Goal: Information Seeking & Learning: Learn about a topic

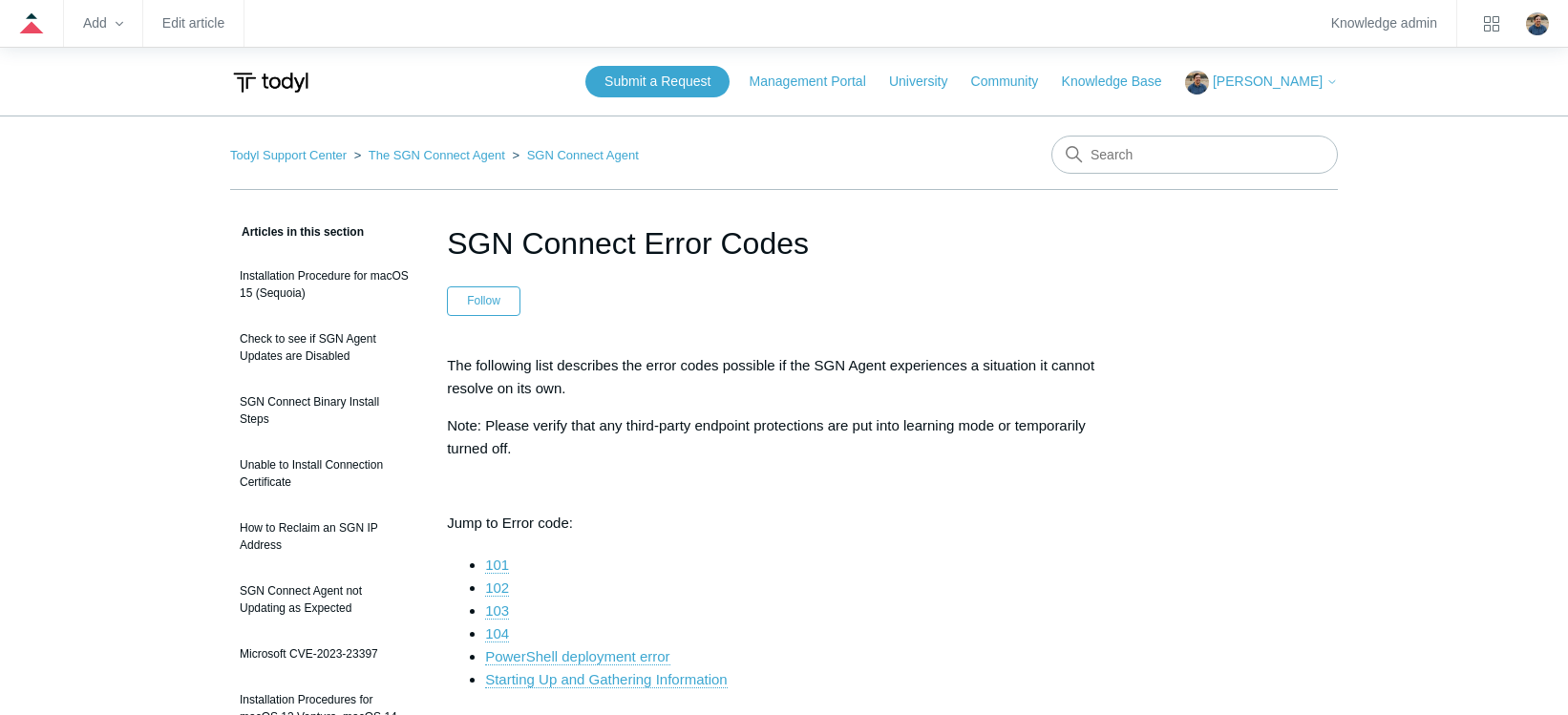
scroll to position [7345, 0]
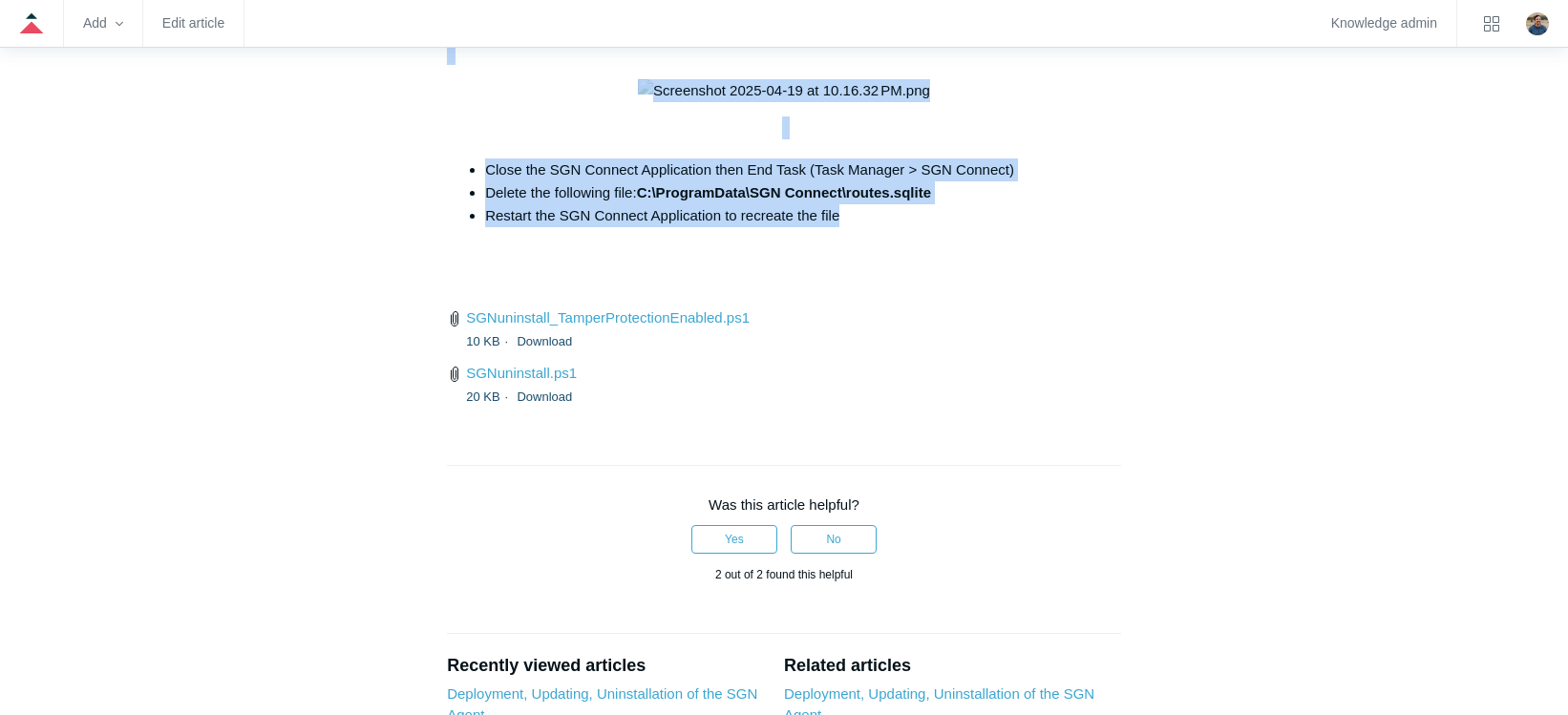
drag, startPoint x: 444, startPoint y: 157, endPoint x: 913, endPoint y: 500, distance: 581.0
copy div "For Windows devices that have been showing the "Starting Up and Gathering Infor…"
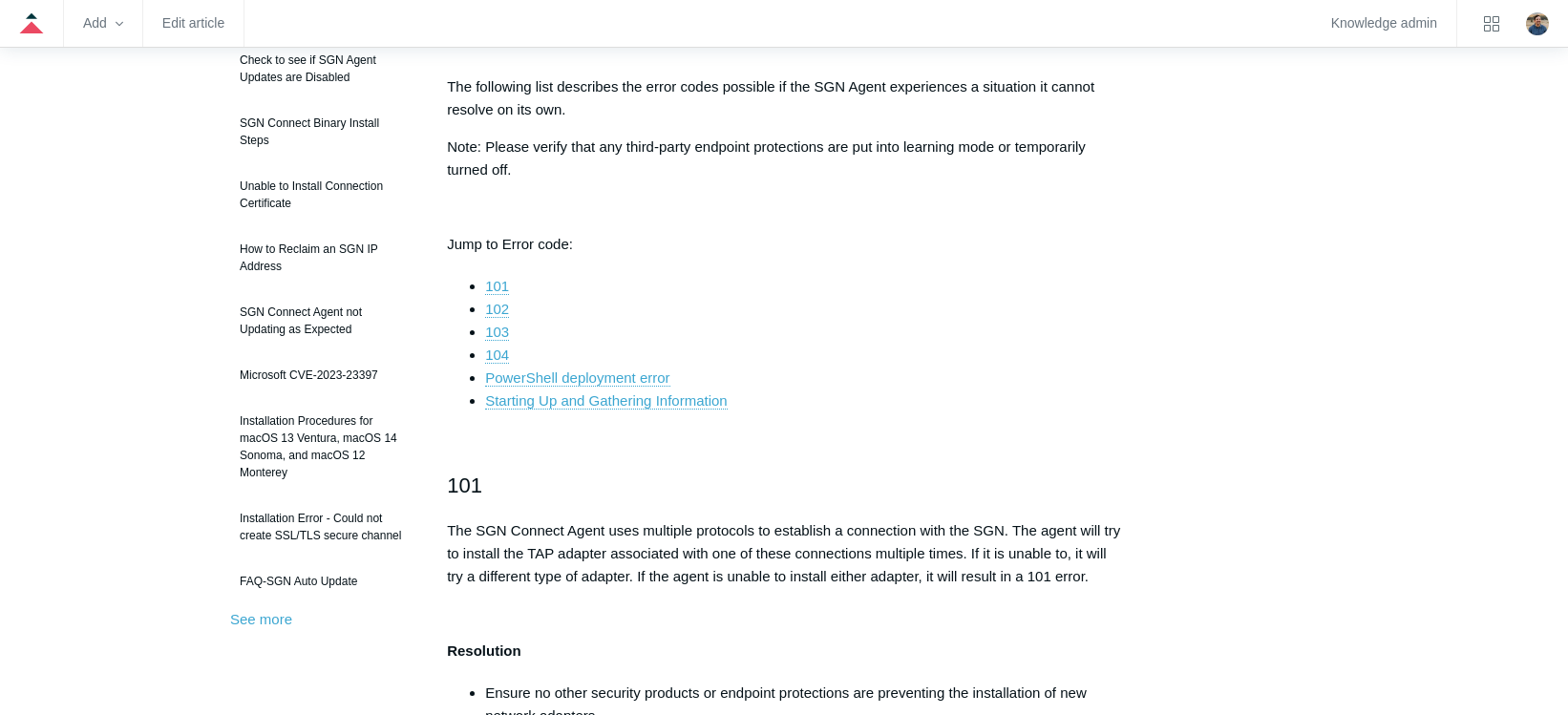
scroll to position [0, 0]
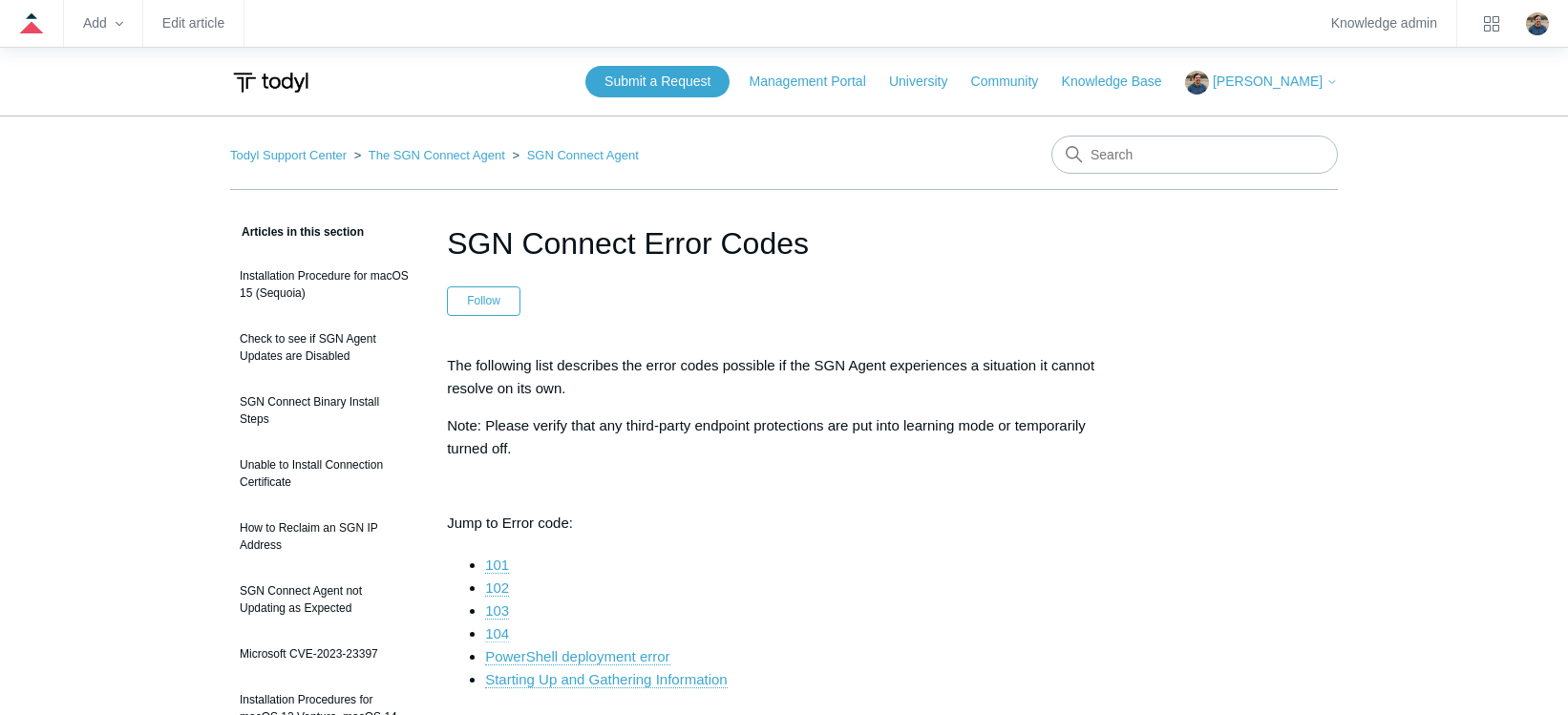
click at [499, 625] on link "104" at bounding box center [497, 634] width 24 height 17
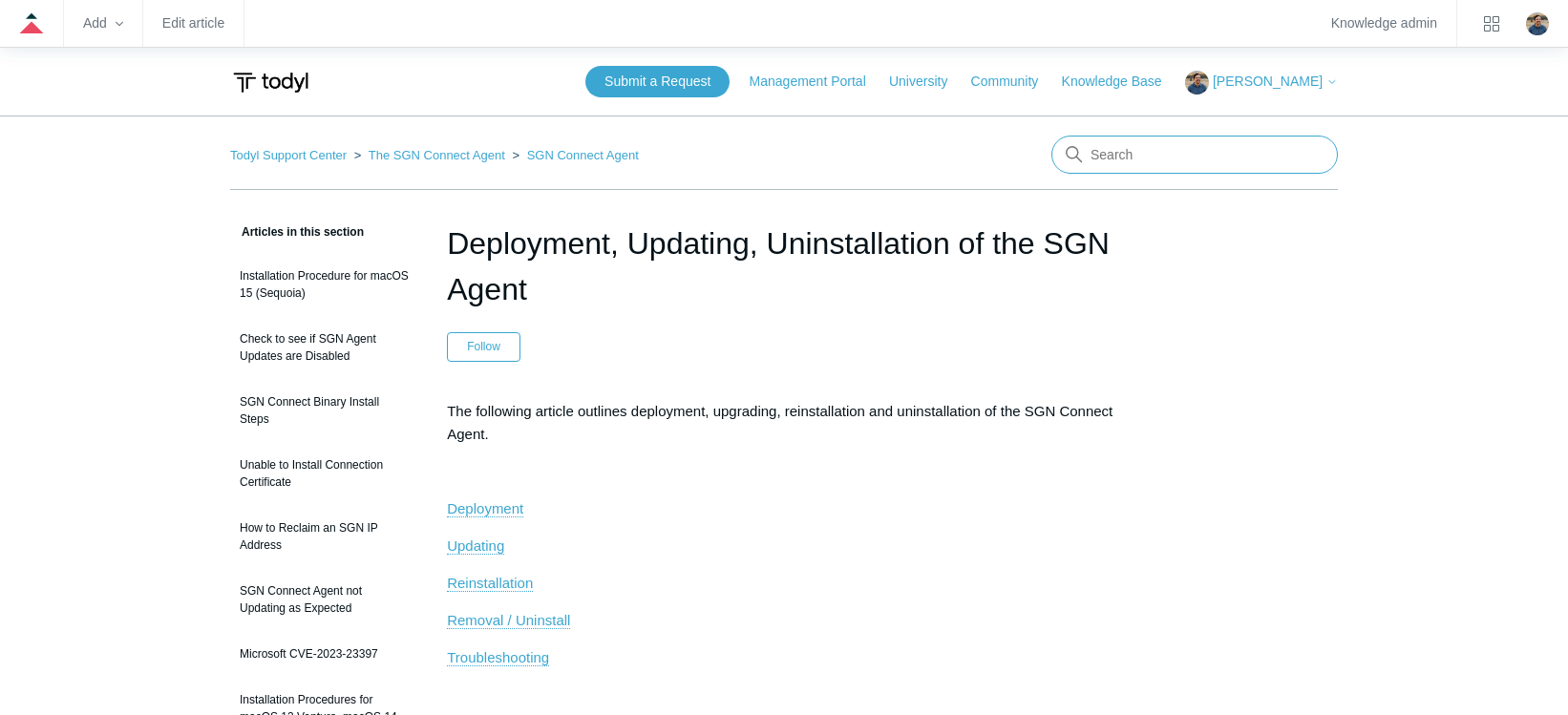
click at [1092, 159] on input "Search" at bounding box center [1194, 154] width 287 height 38
type input "r"
type input "uninstall"
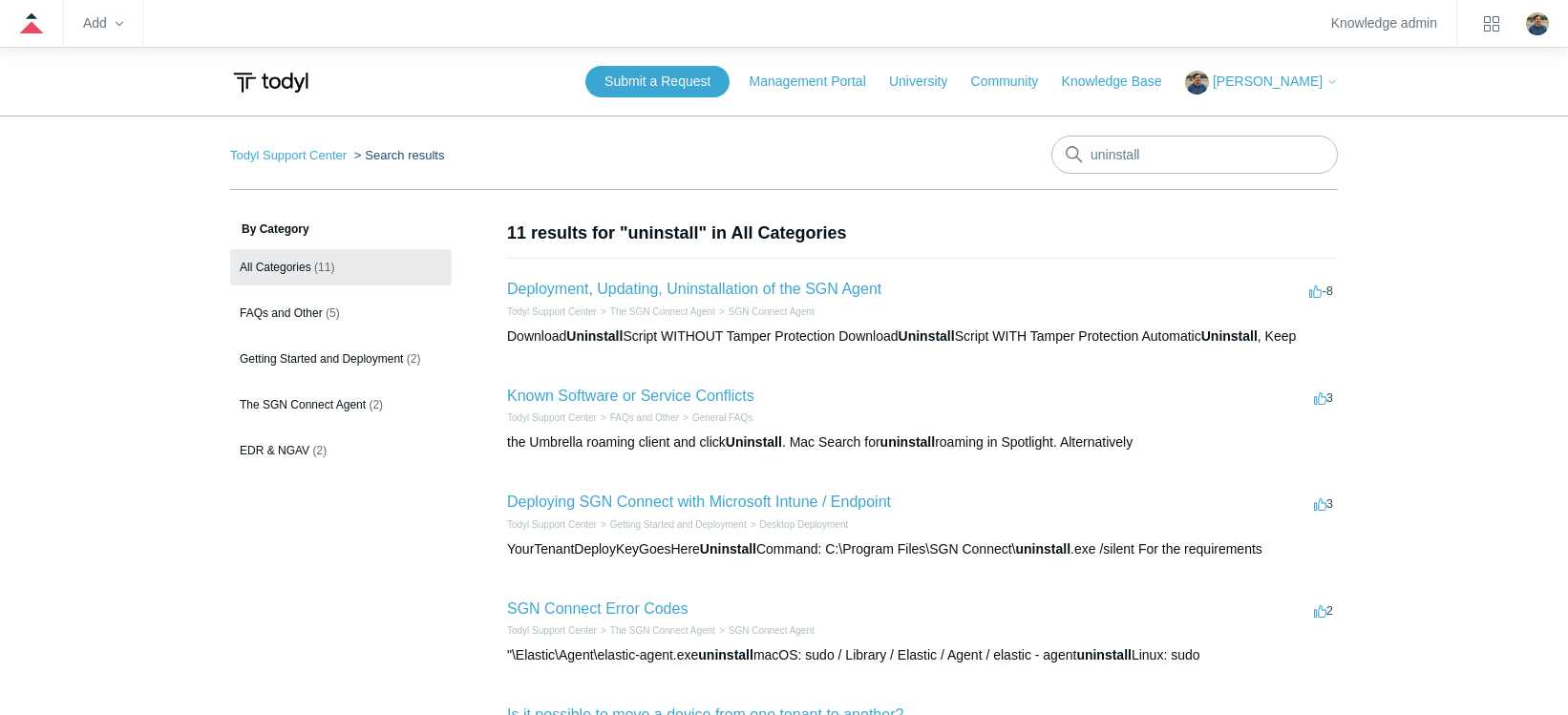
click at [766, 278] on h2 "Deployment, Updating, Uninstallation of the SGN Agent" at bounding box center [694, 289] width 374 height 23
click at [762, 287] on link "Deployment, Updating, Uninstallation of the SGN Agent" at bounding box center [694, 288] width 374 height 16
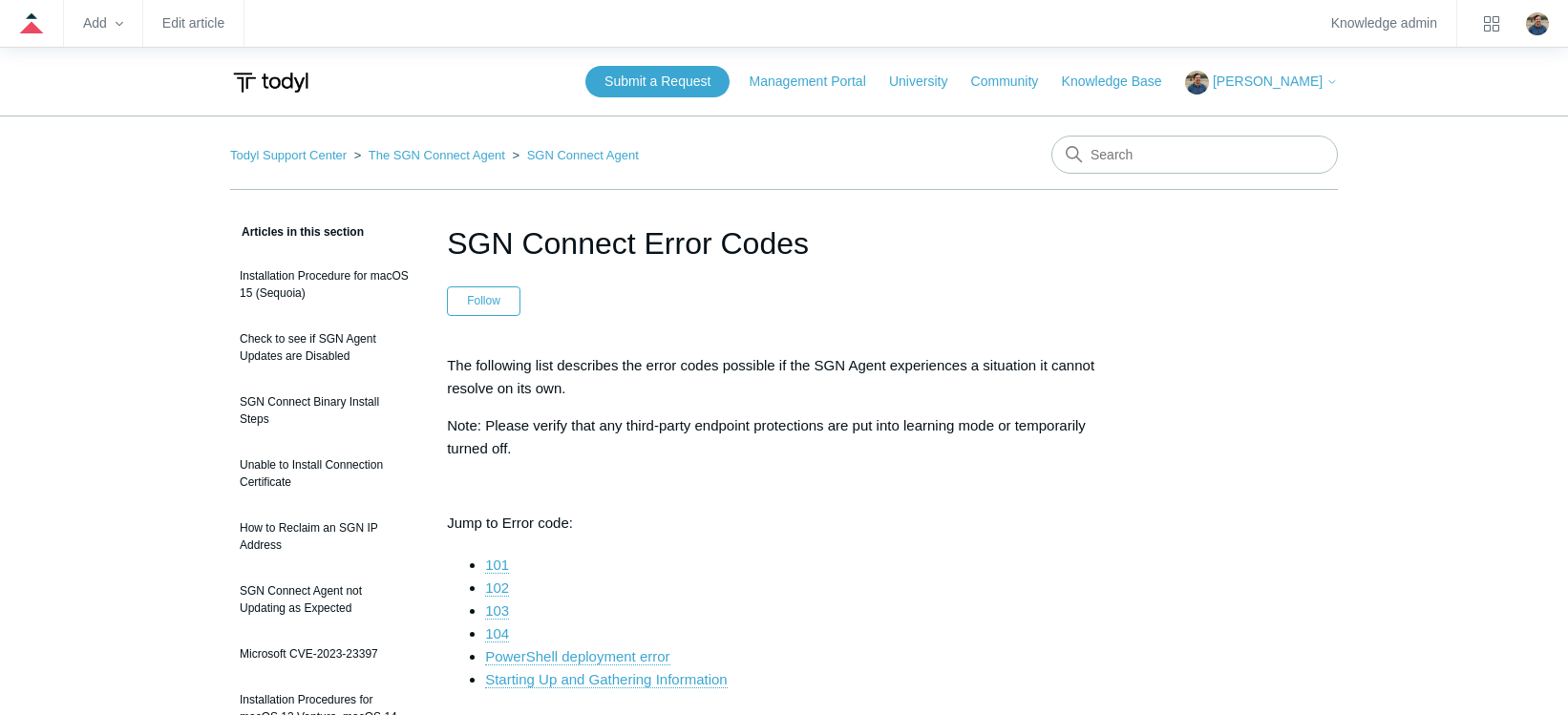
scroll to position [3148, 0]
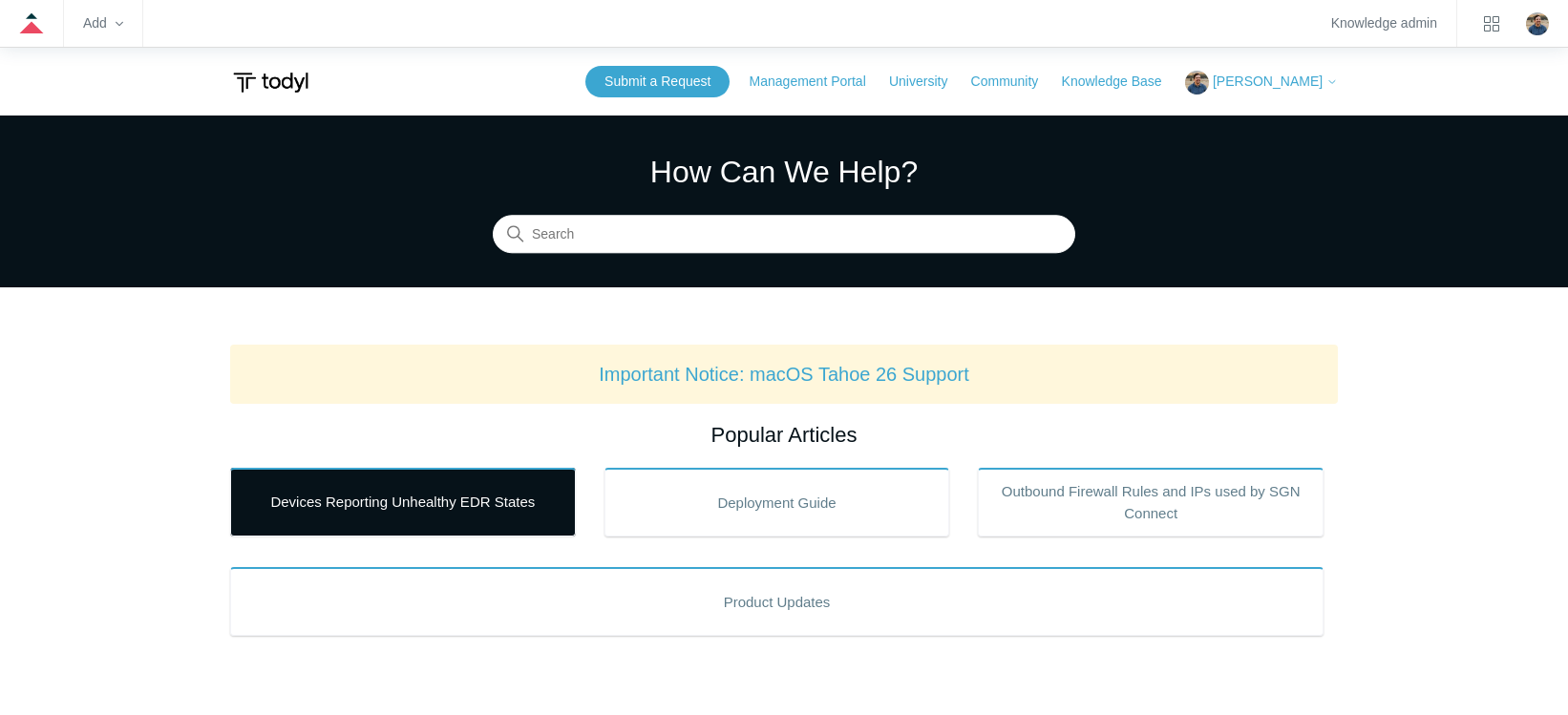
click at [424, 507] on link "Devices Reporting Unhealthy EDR States" at bounding box center [403, 502] width 345 height 69
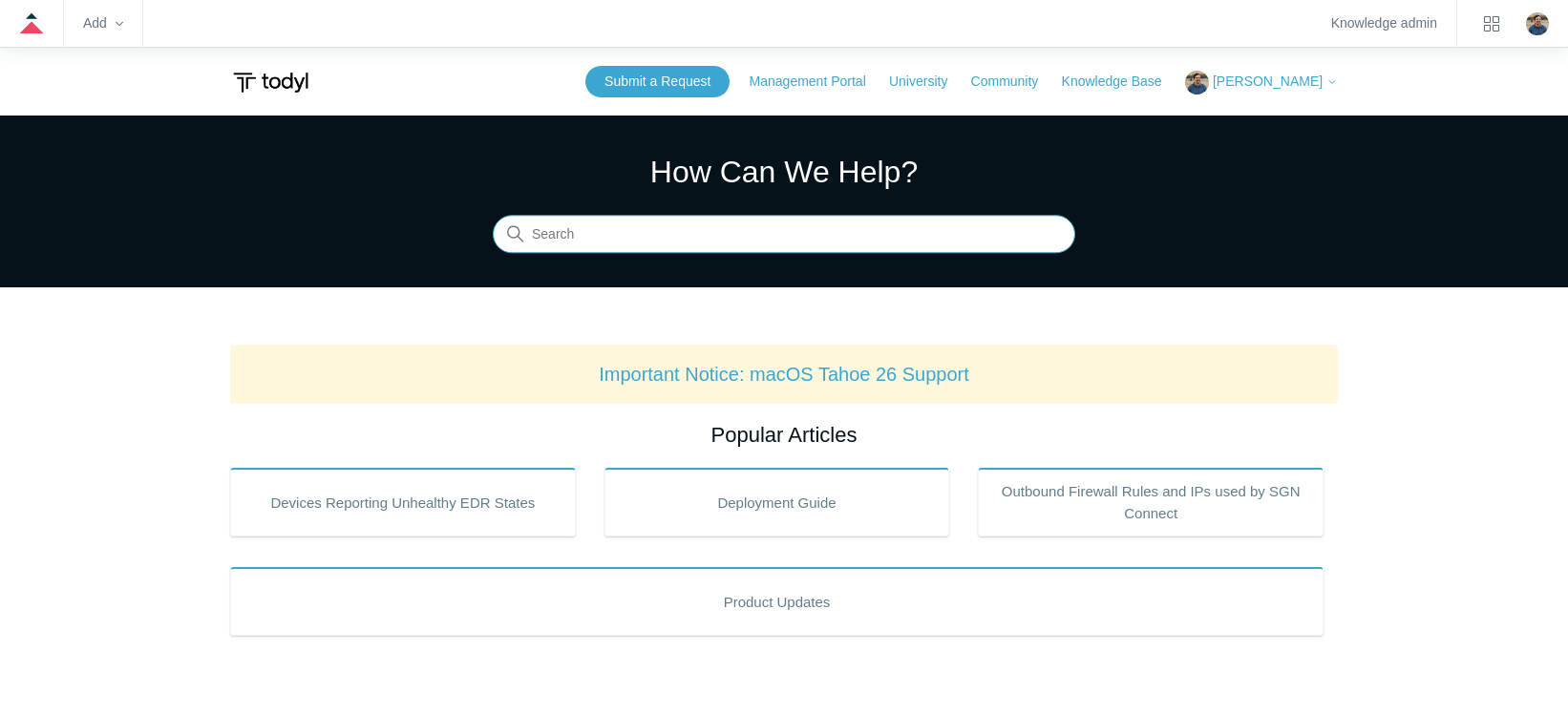
click at [611, 238] on input "Search" at bounding box center [784, 235] width 582 height 38
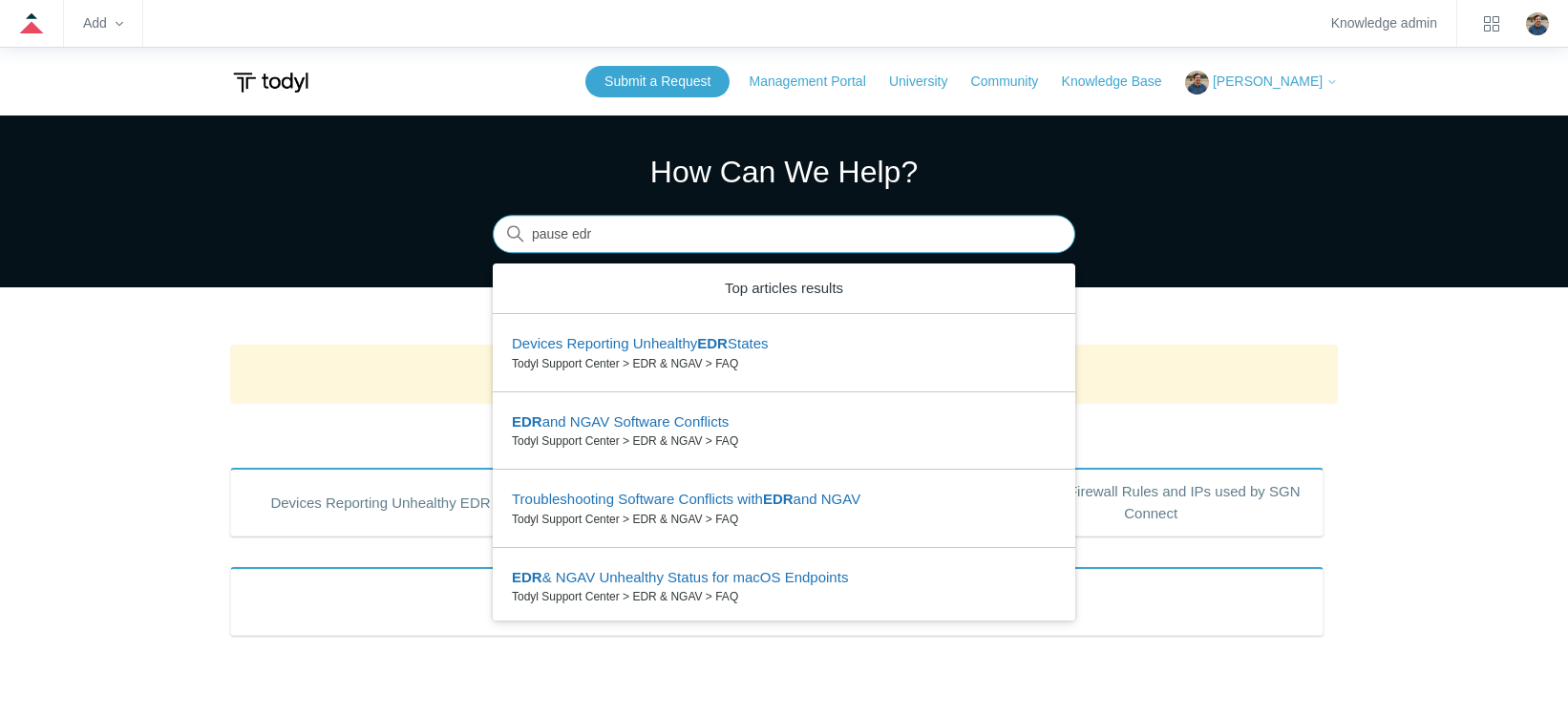
type input "pause edr"
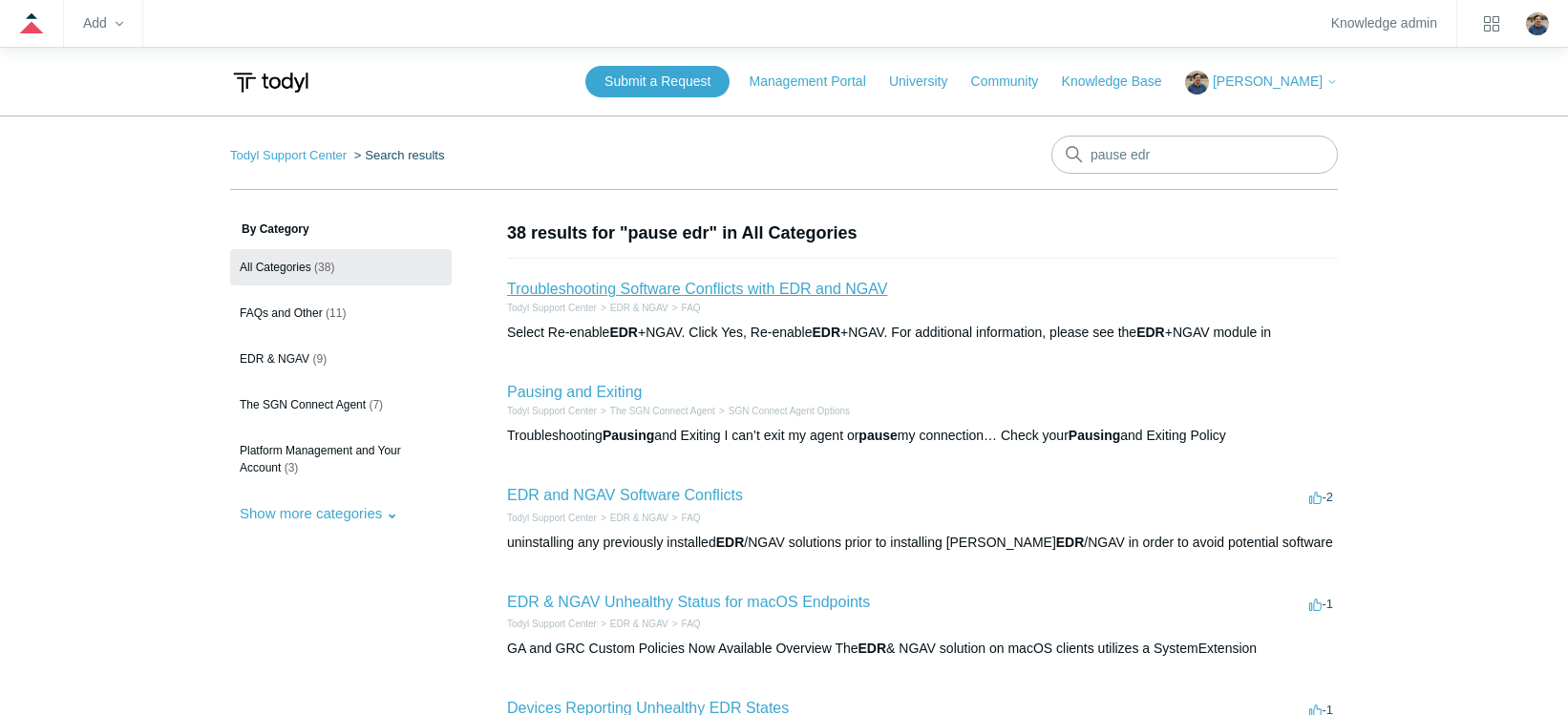
click at [599, 290] on link "Troubleshooting Software Conflicts with EDR and NGAV" at bounding box center [697, 288] width 380 height 16
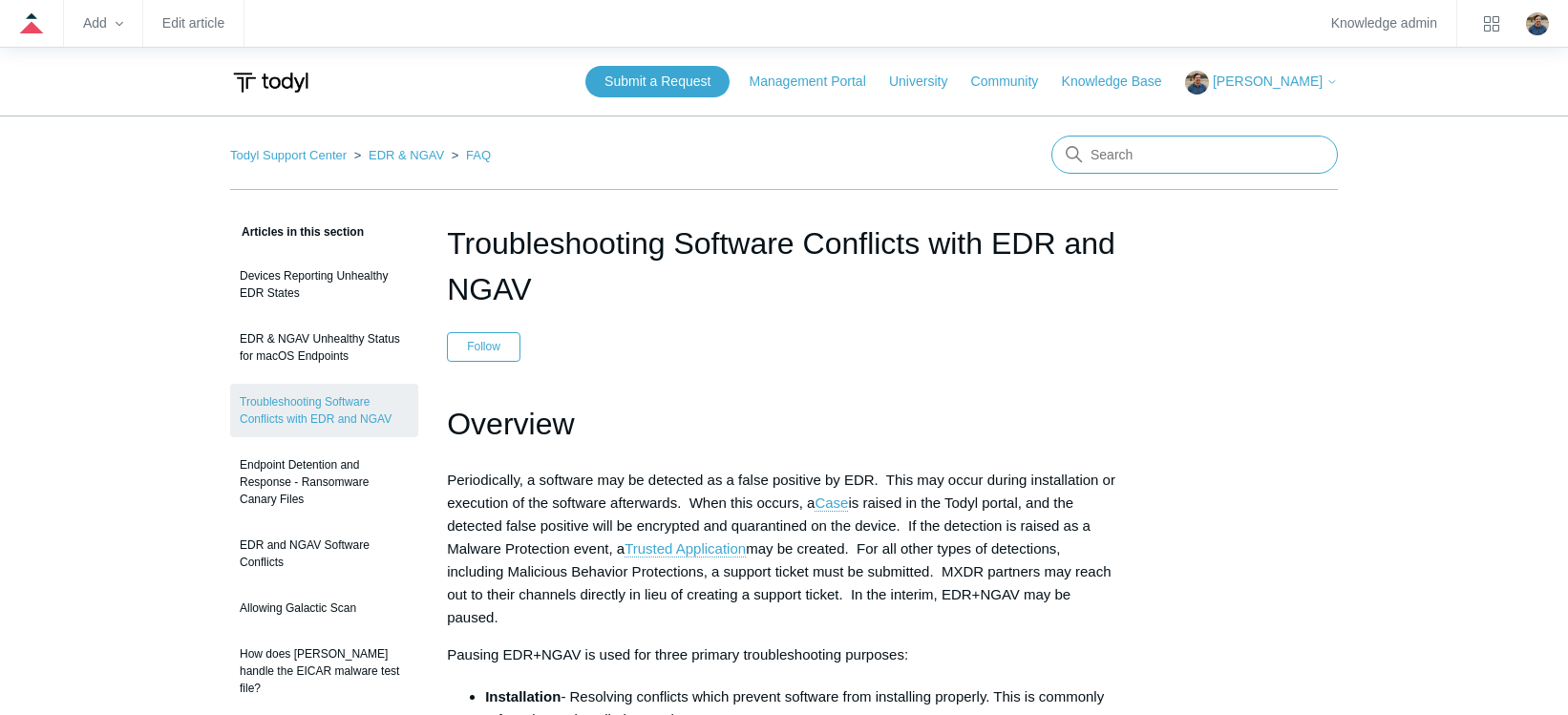
click at [1097, 159] on input "Search" at bounding box center [1194, 154] width 287 height 38
type input "trusted application"
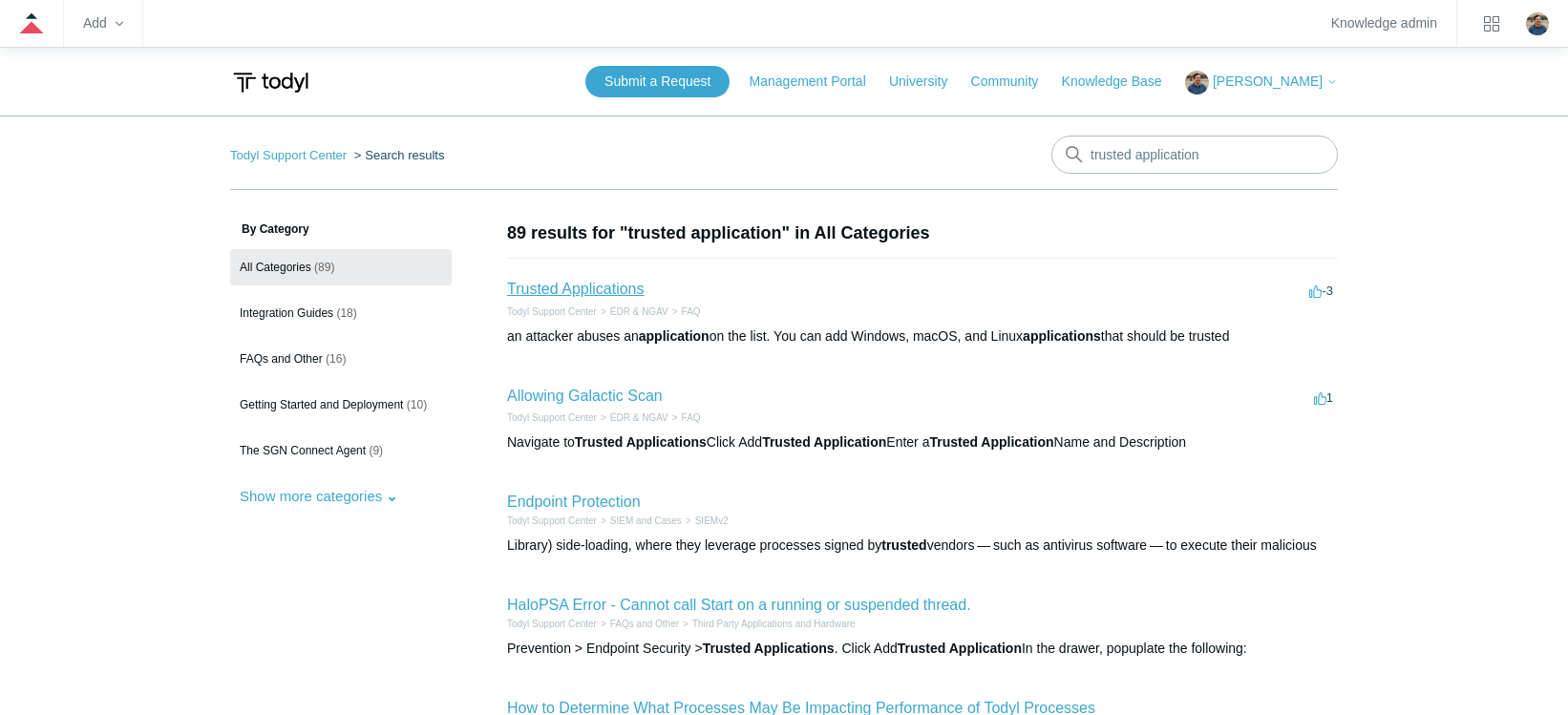
click at [543, 288] on link "Trusted Applications" at bounding box center [575, 288] width 136 height 16
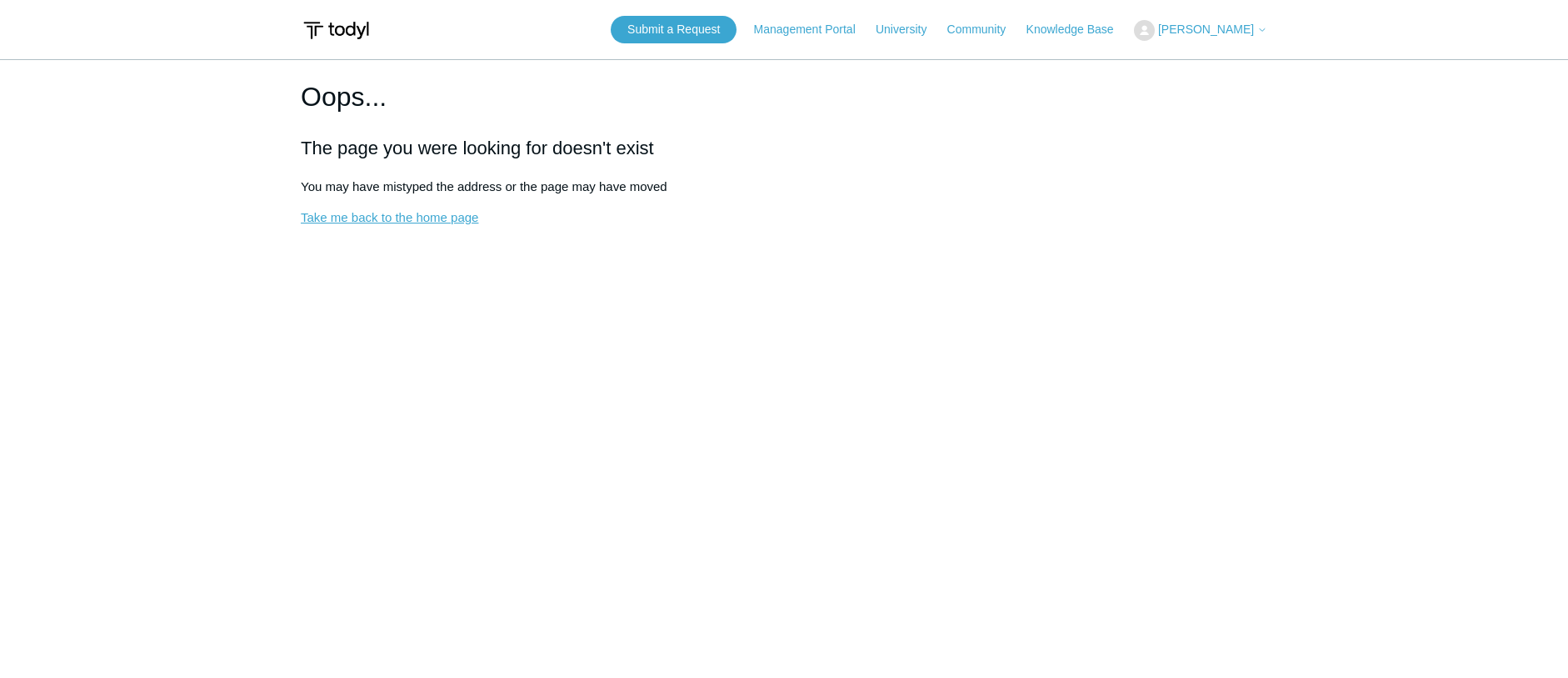
click at [426, 213] on link "Take me back to the home page" at bounding box center [389, 217] width 177 height 14
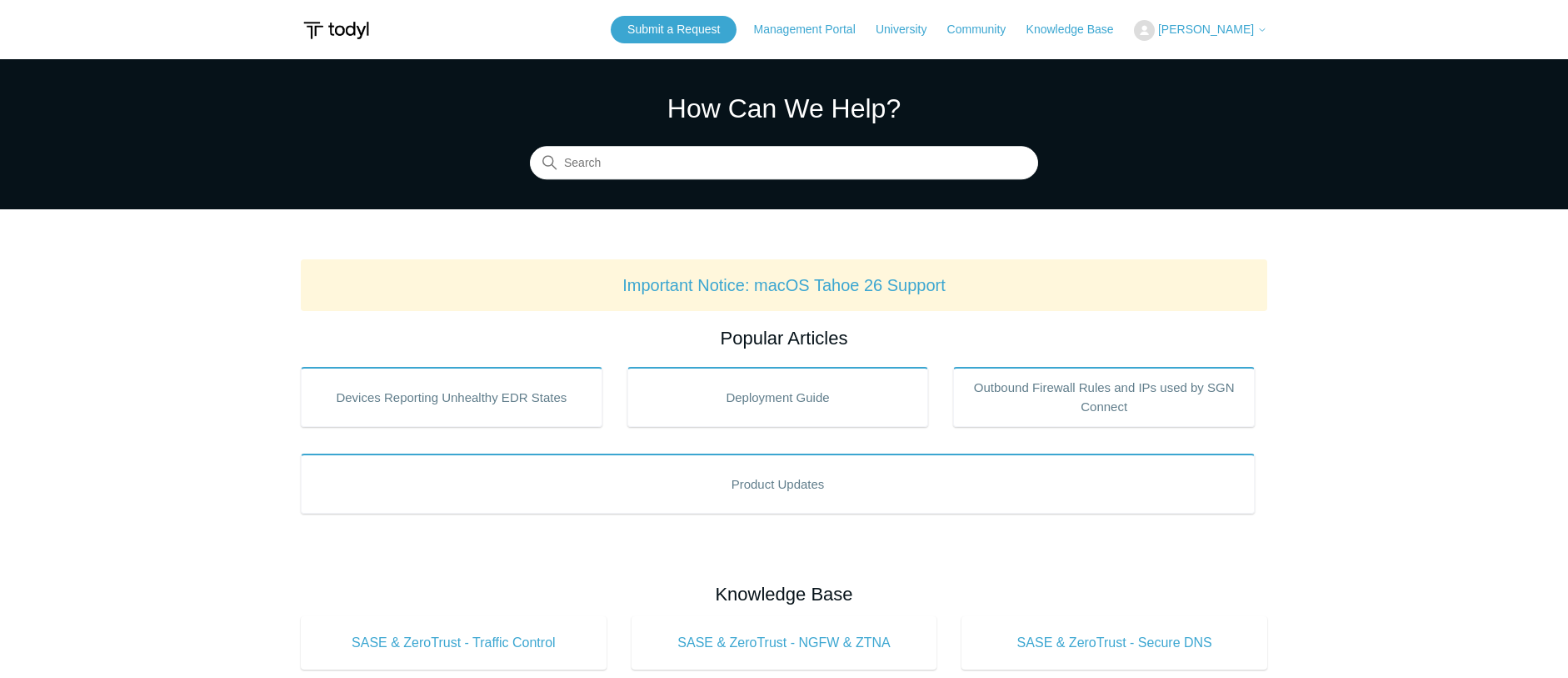
click at [1230, 32] on span "[PERSON_NAME]" at bounding box center [1206, 29] width 96 height 13
click at [1222, 104] on link "Sign out" at bounding box center [1216, 95] width 162 height 29
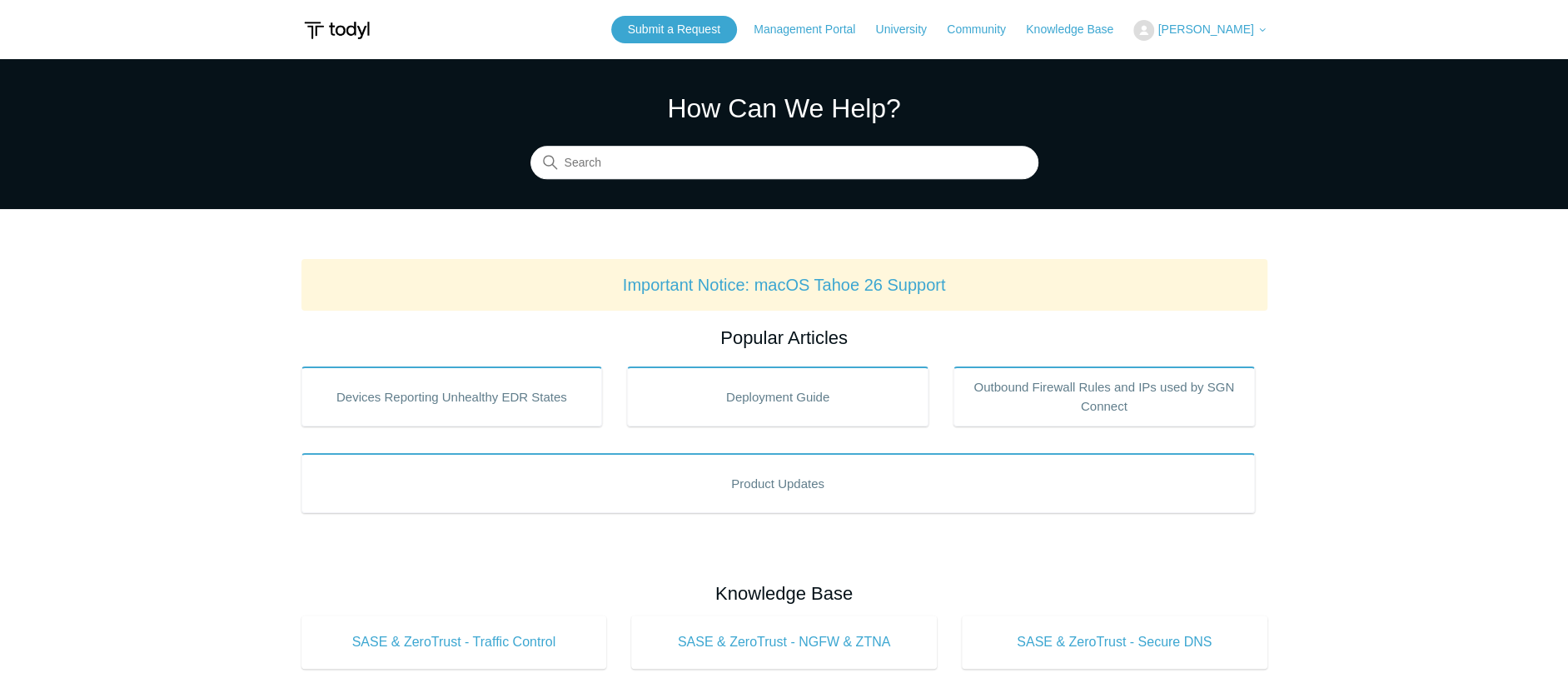
click at [1203, 39] on button "[PERSON_NAME]" at bounding box center [1199, 30] width 133 height 21
click at [1213, 95] on link "Sign out" at bounding box center [1215, 94] width 162 height 29
